Goal: Task Accomplishment & Management: Manage account settings

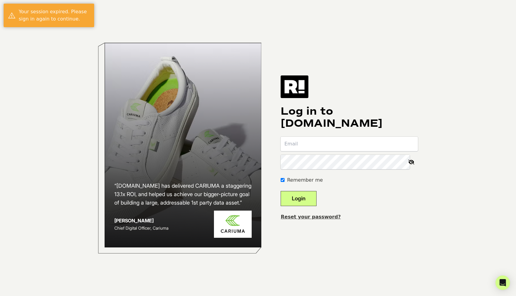
type input "ryan@punch4parkinsons.org"
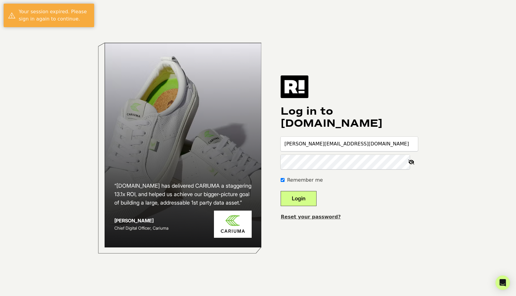
click at [317, 198] on button "Login" at bounding box center [299, 198] width 36 height 15
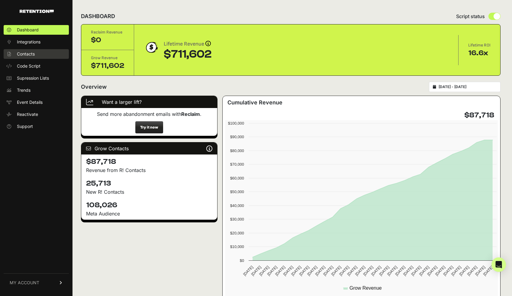
click at [36, 56] on link "Contacts" at bounding box center [36, 54] width 65 height 10
